Goal: Information Seeking & Learning: Check status

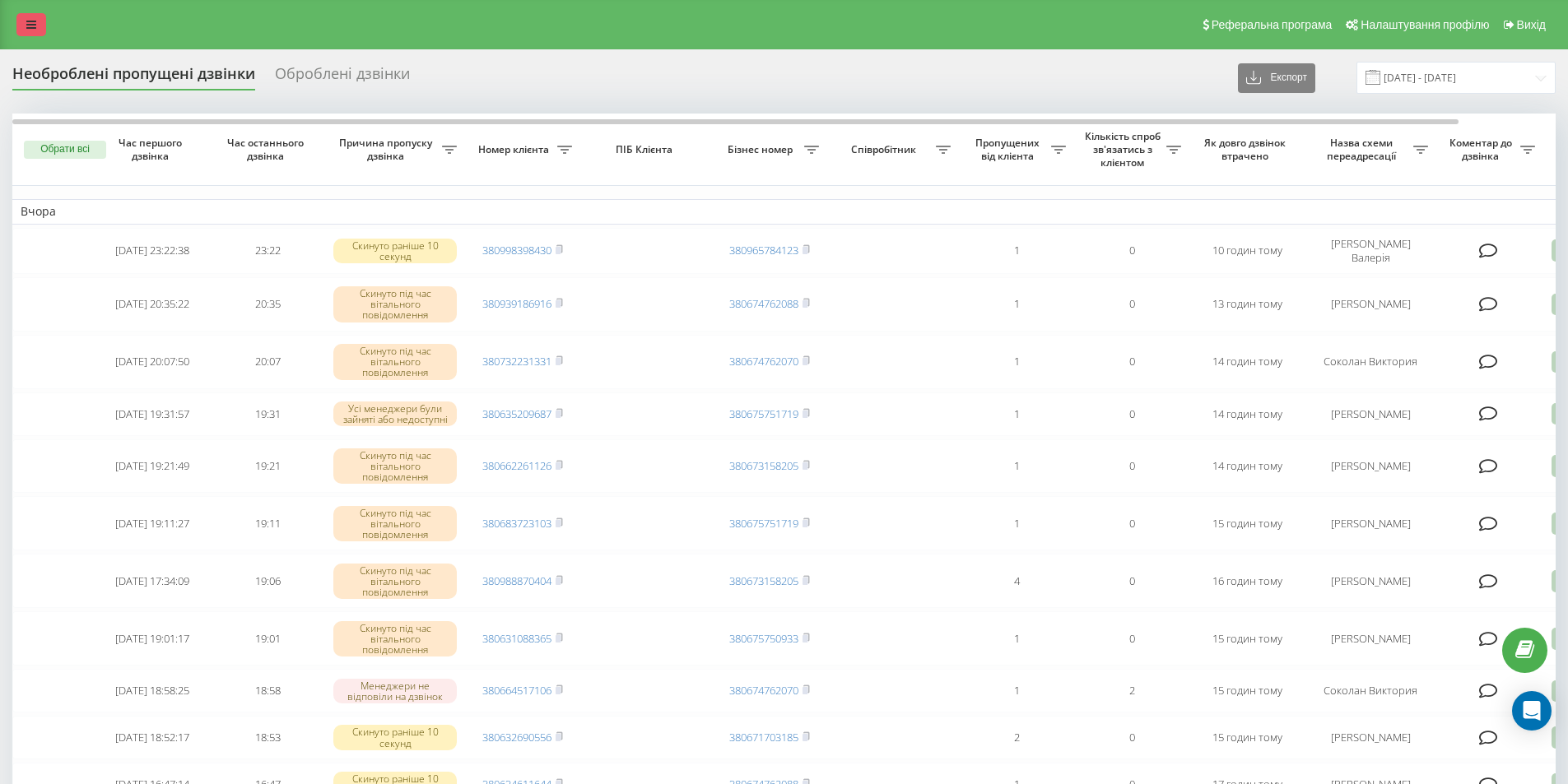
click at [36, 19] on link at bounding box center [31, 25] width 30 height 23
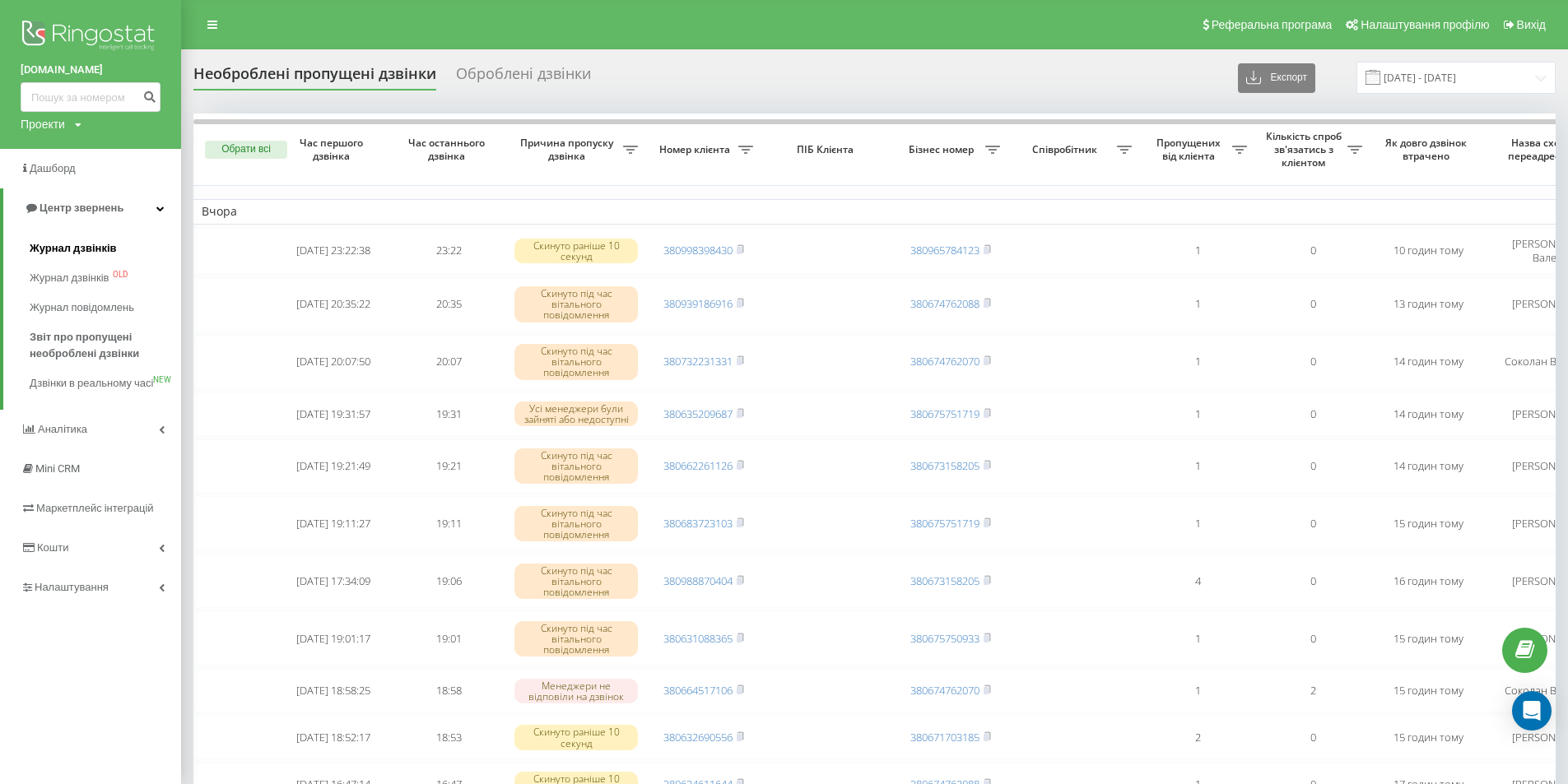
click at [78, 250] on span "Журнал дзвінків" at bounding box center [73, 248] width 87 height 16
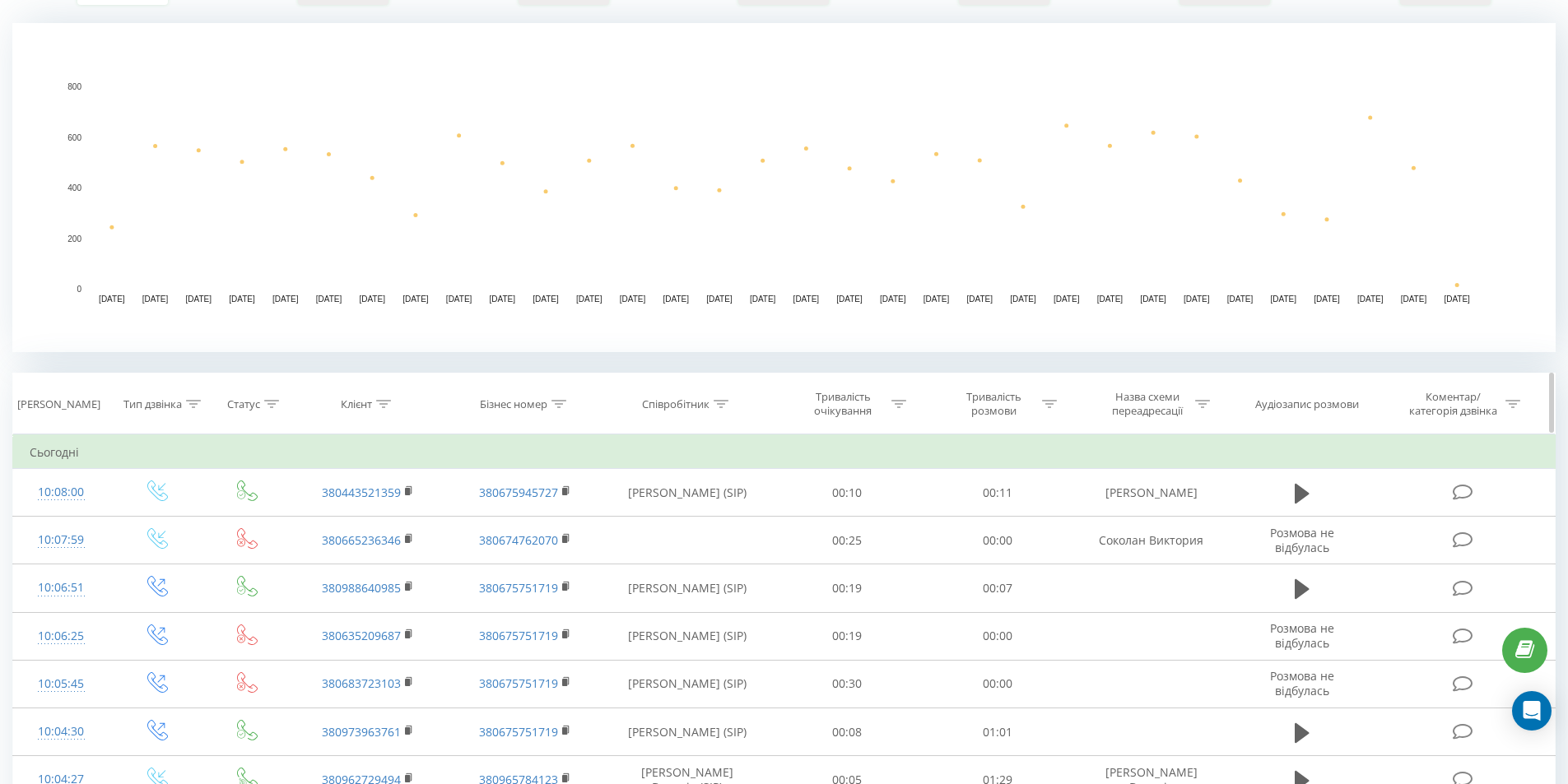
scroll to position [411, 0]
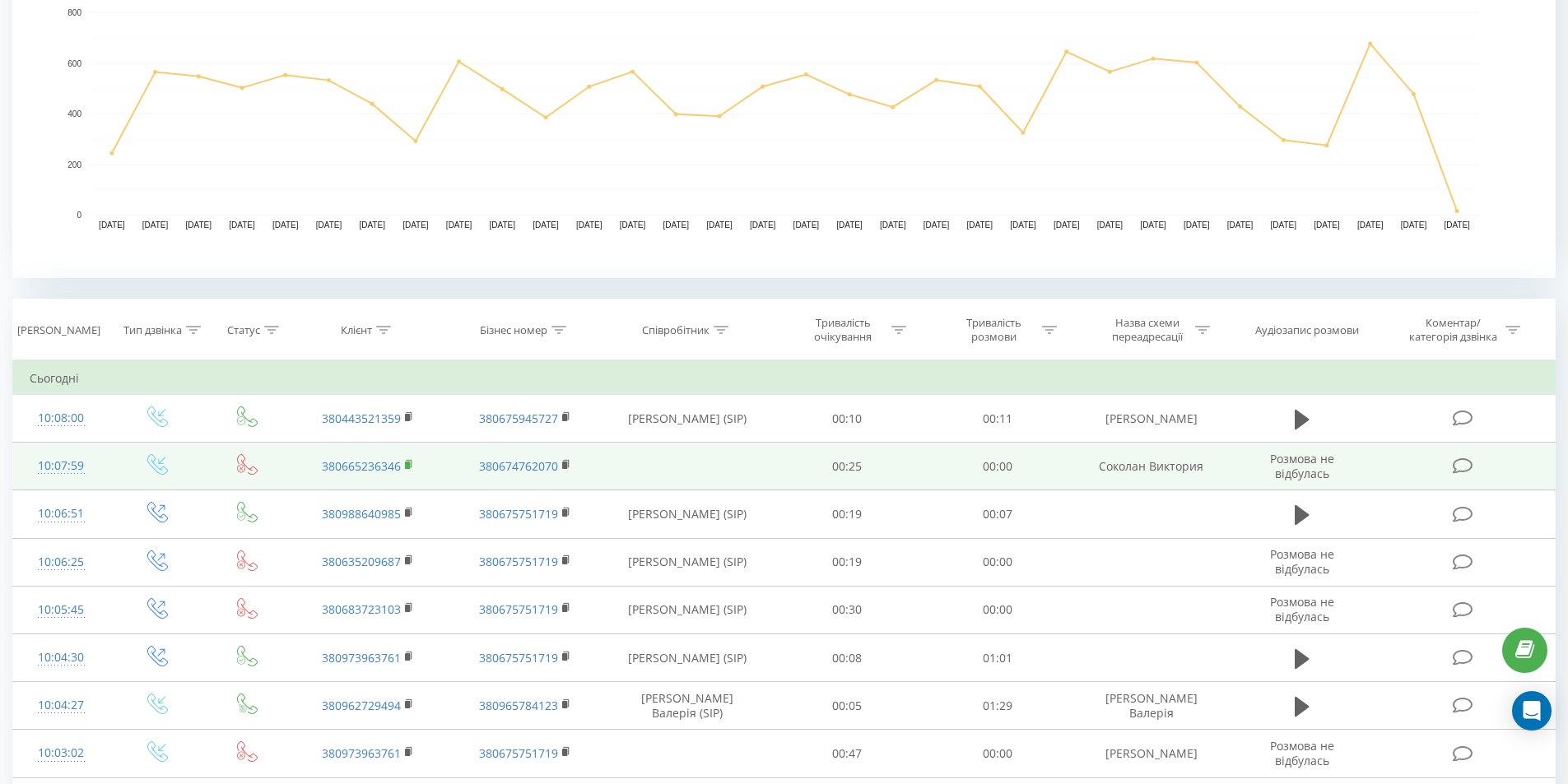
click at [409, 468] on rect at bounding box center [406, 466] width 5 height 8
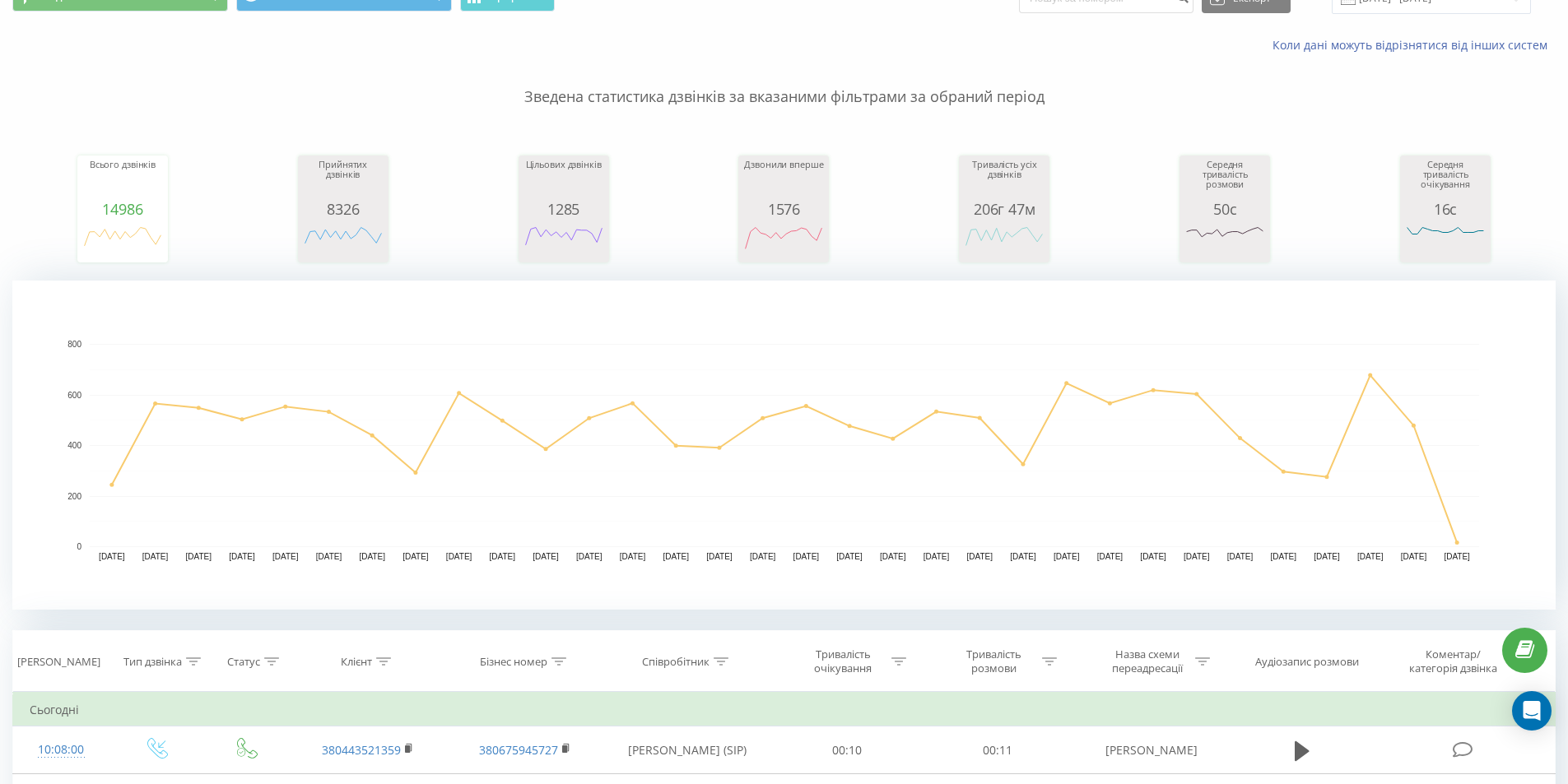
scroll to position [0, 0]
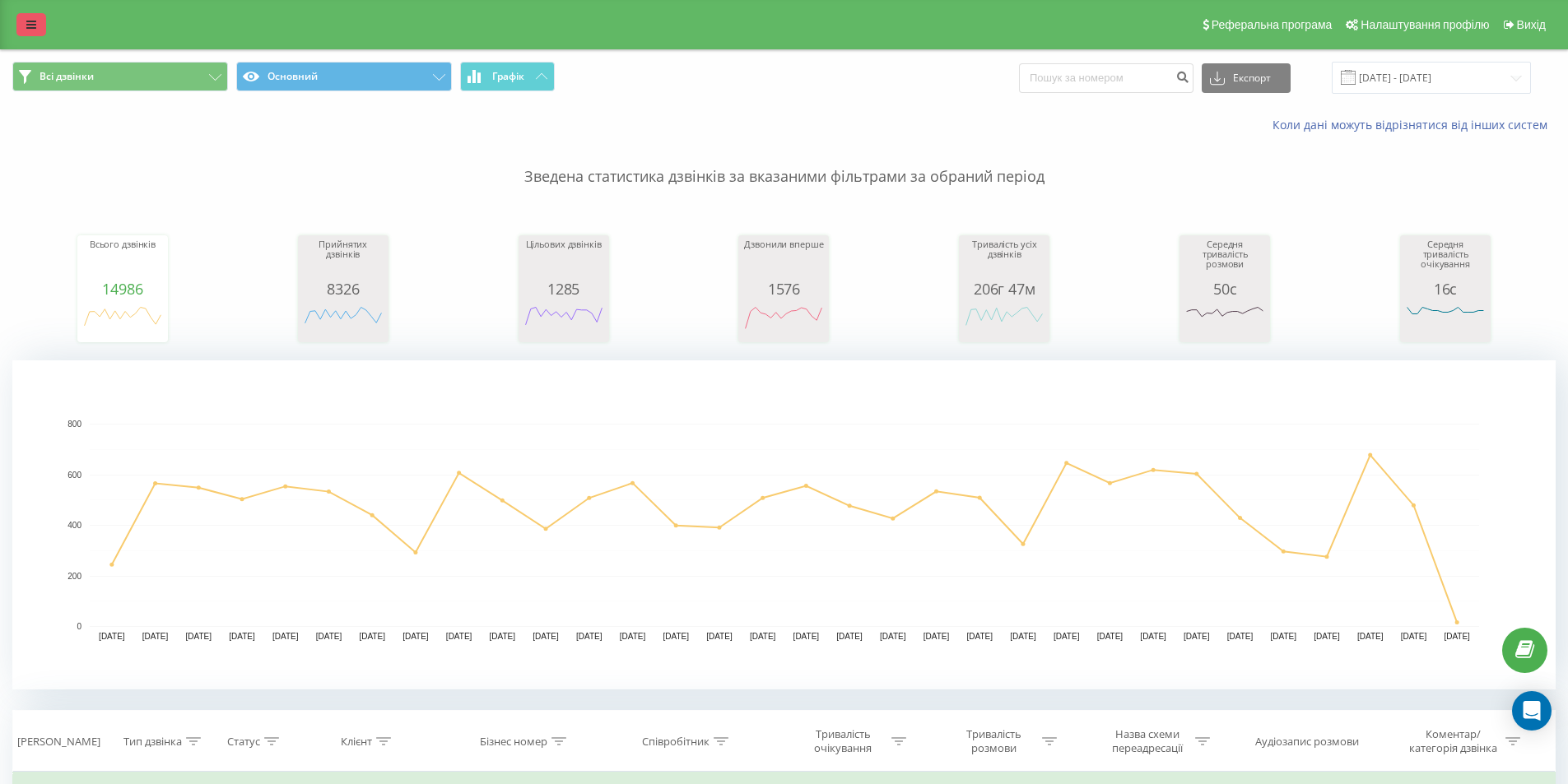
click at [33, 22] on icon at bounding box center [32, 25] width 10 height 11
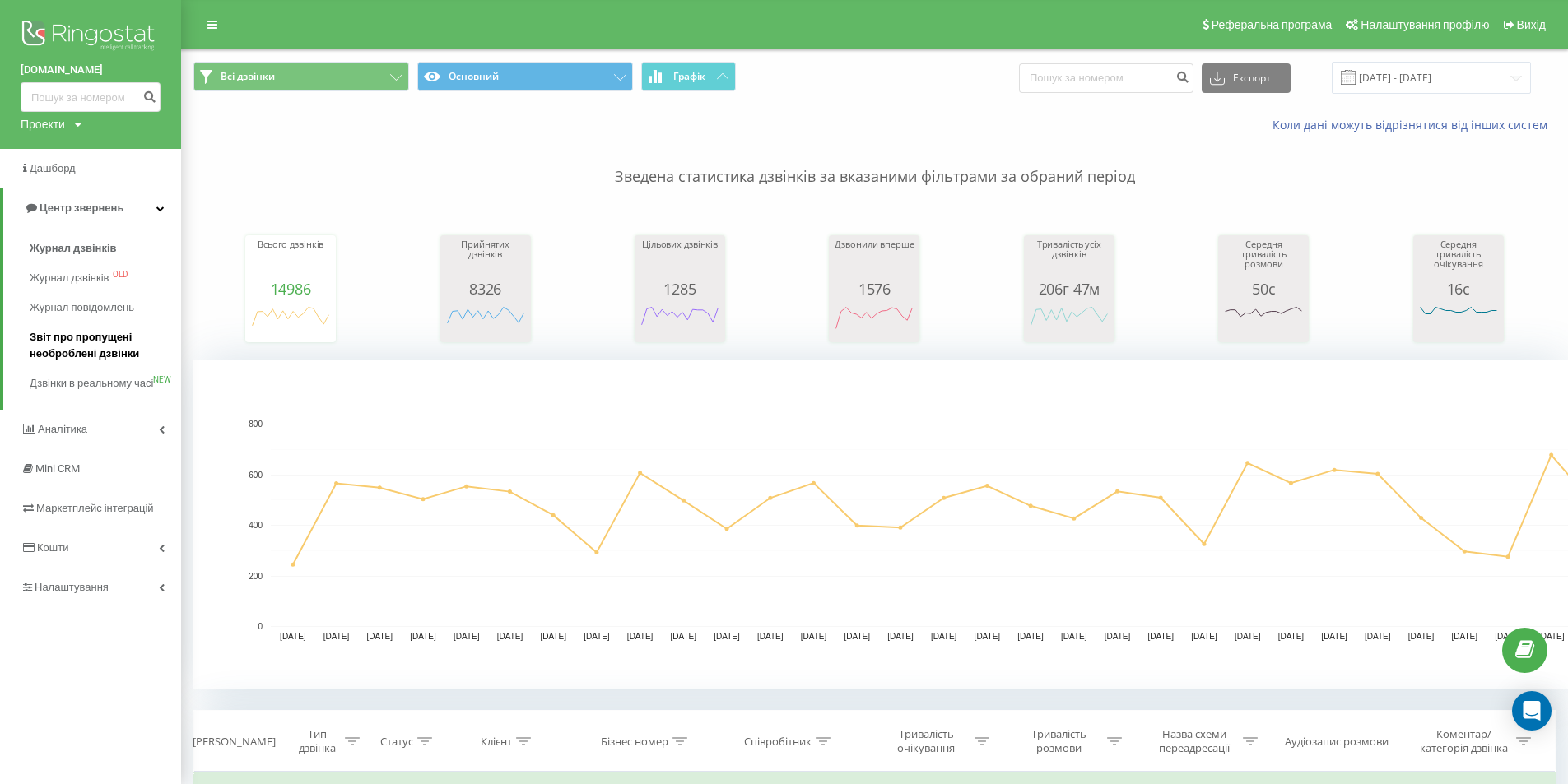
click at [71, 341] on span "Звіт про пропущені необроблені дзвінки" at bounding box center [101, 345] width 143 height 33
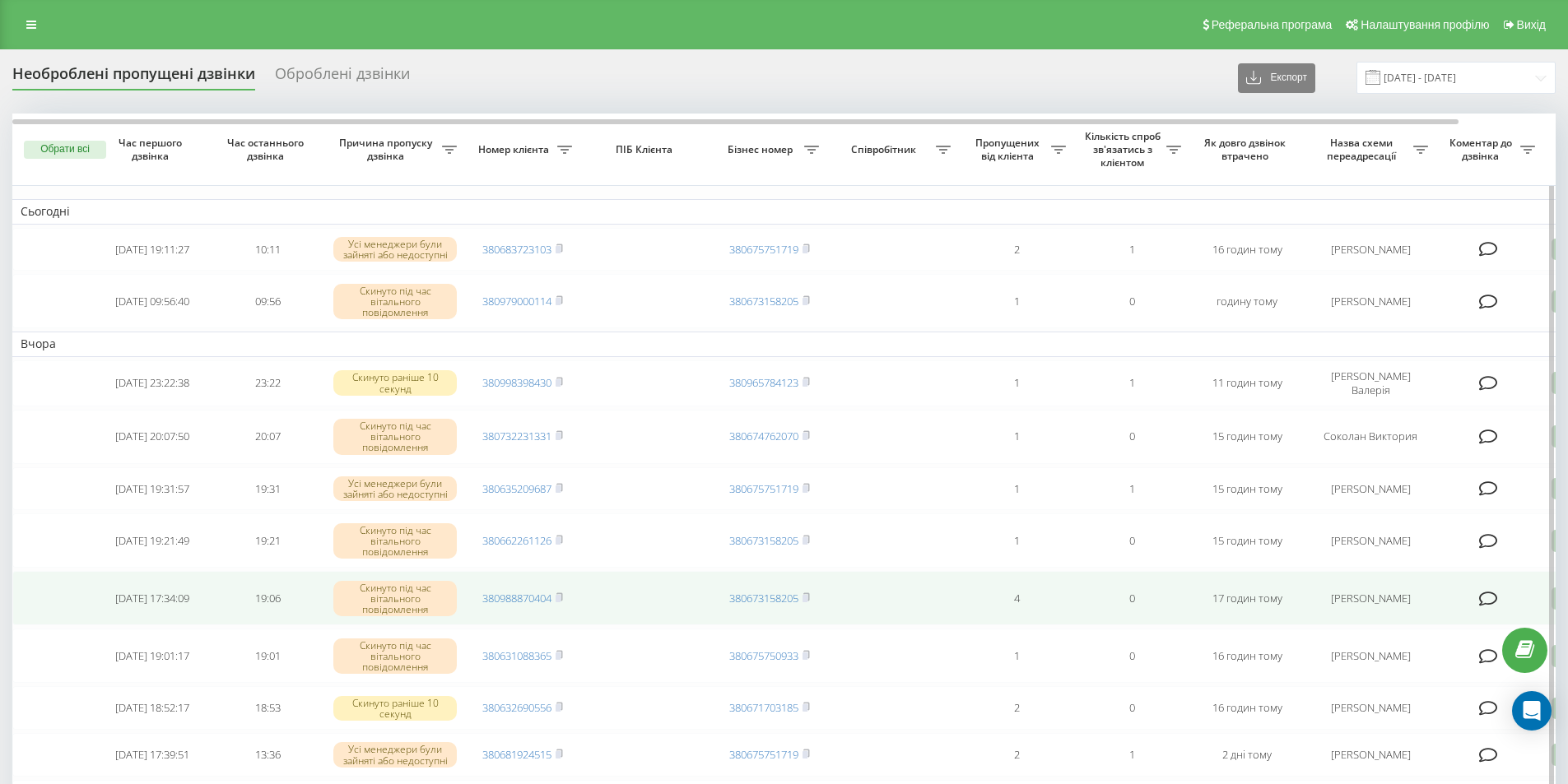
click at [535, 586] on td "380988870404" at bounding box center [522, 598] width 115 height 54
